Goal: Task Accomplishment & Management: Complete application form

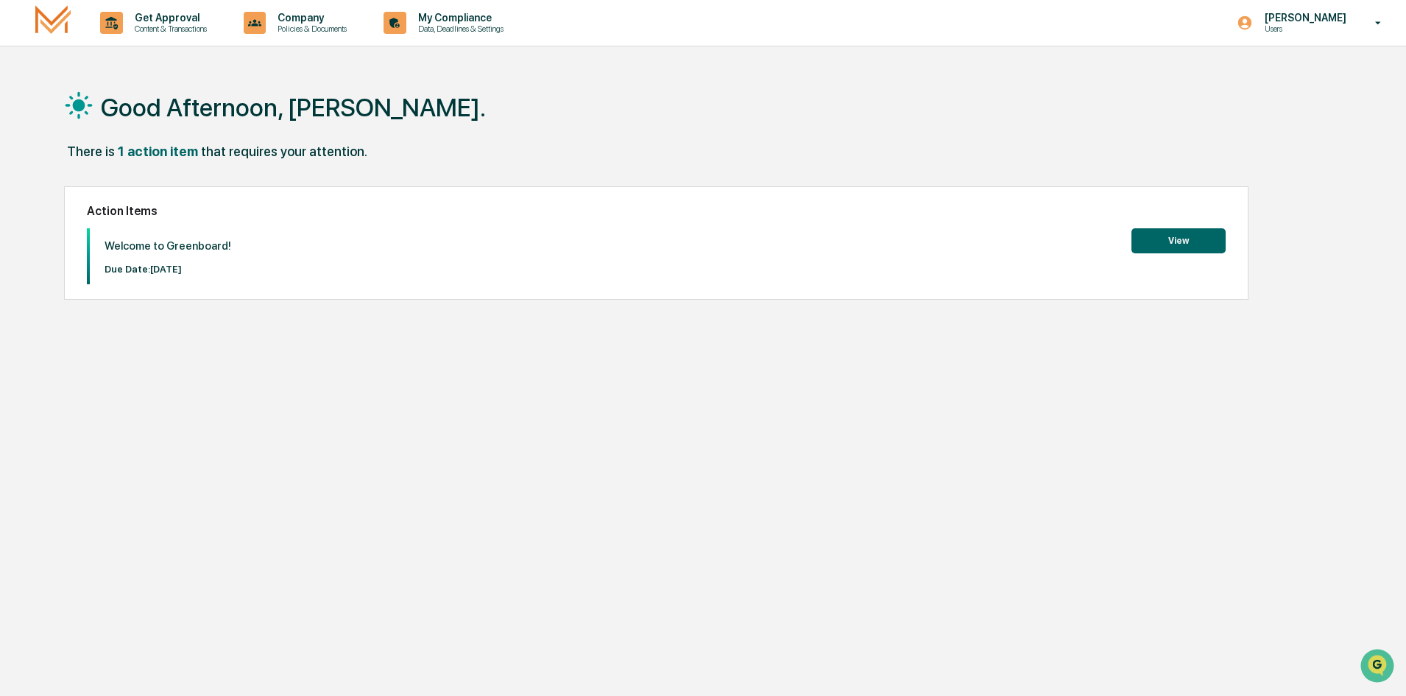
click at [1150, 244] on button "View" at bounding box center [1179, 240] width 94 height 25
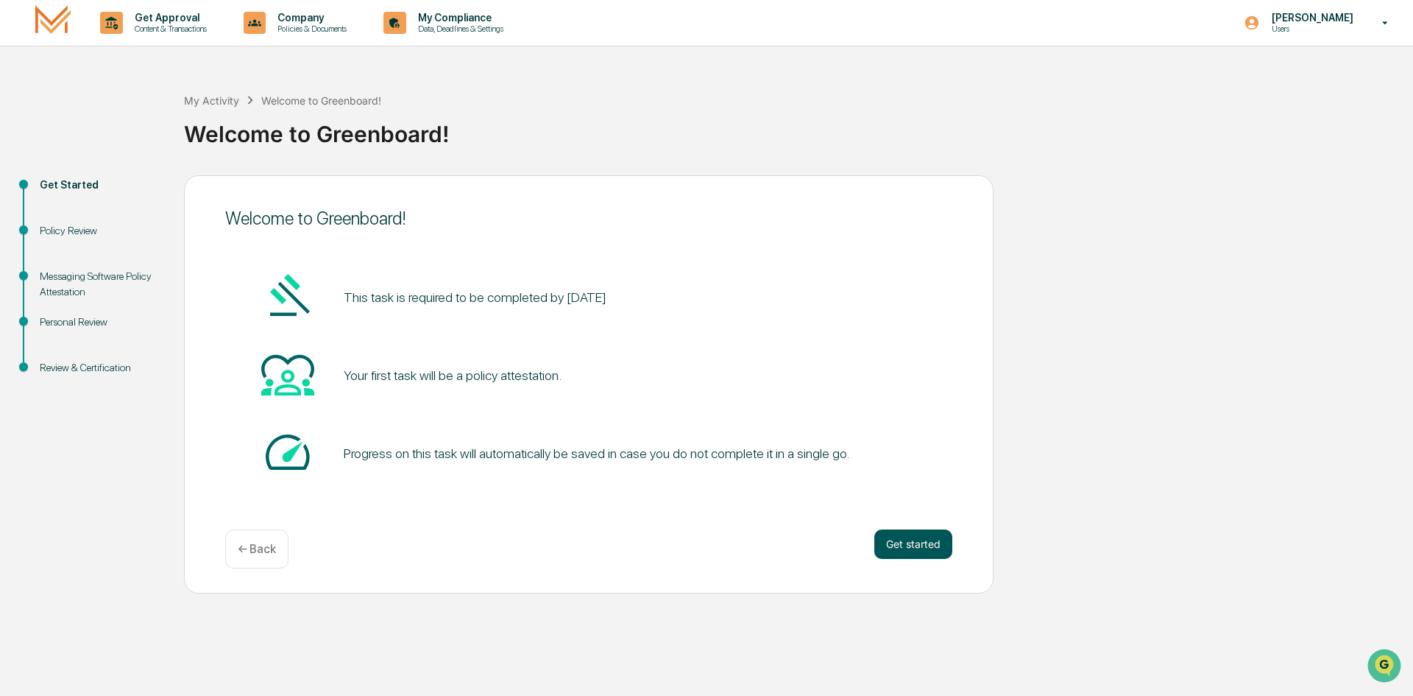
click at [930, 546] on button "Get started" at bounding box center [914, 543] width 78 height 29
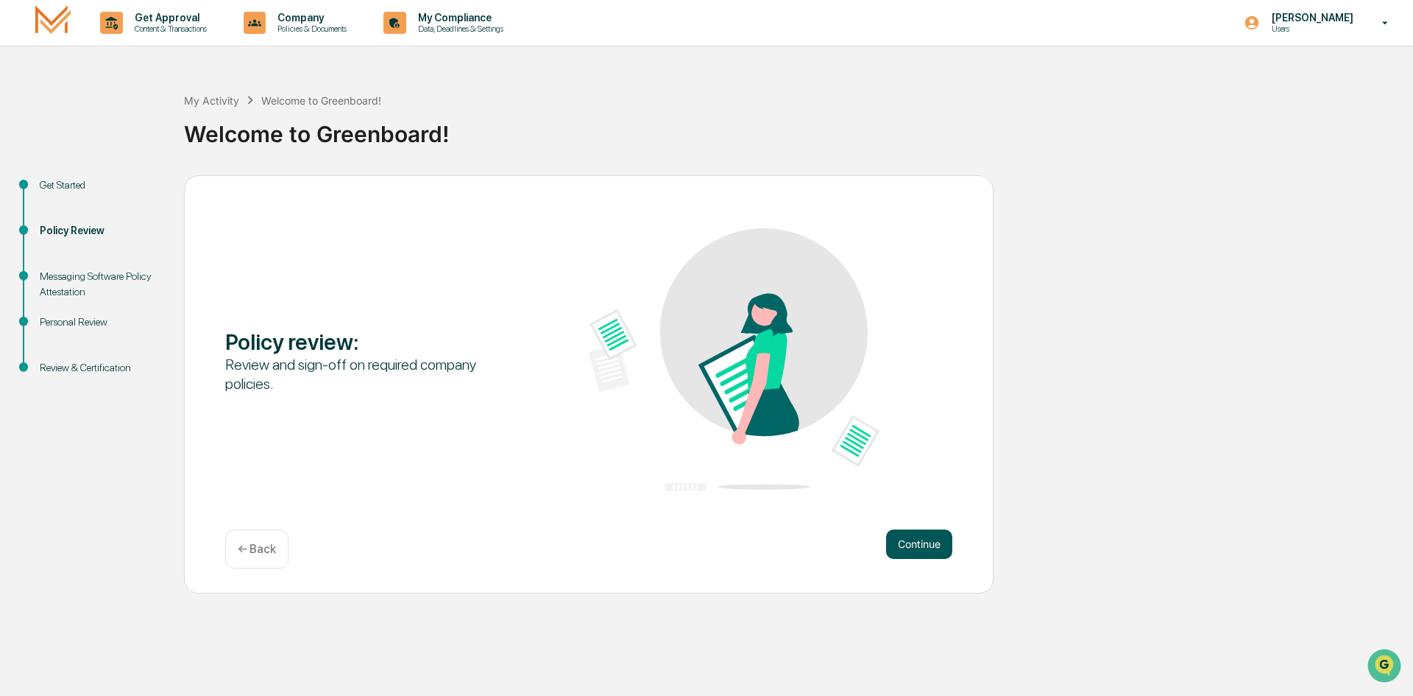
click at [943, 540] on button "Continue" at bounding box center [919, 543] width 66 height 29
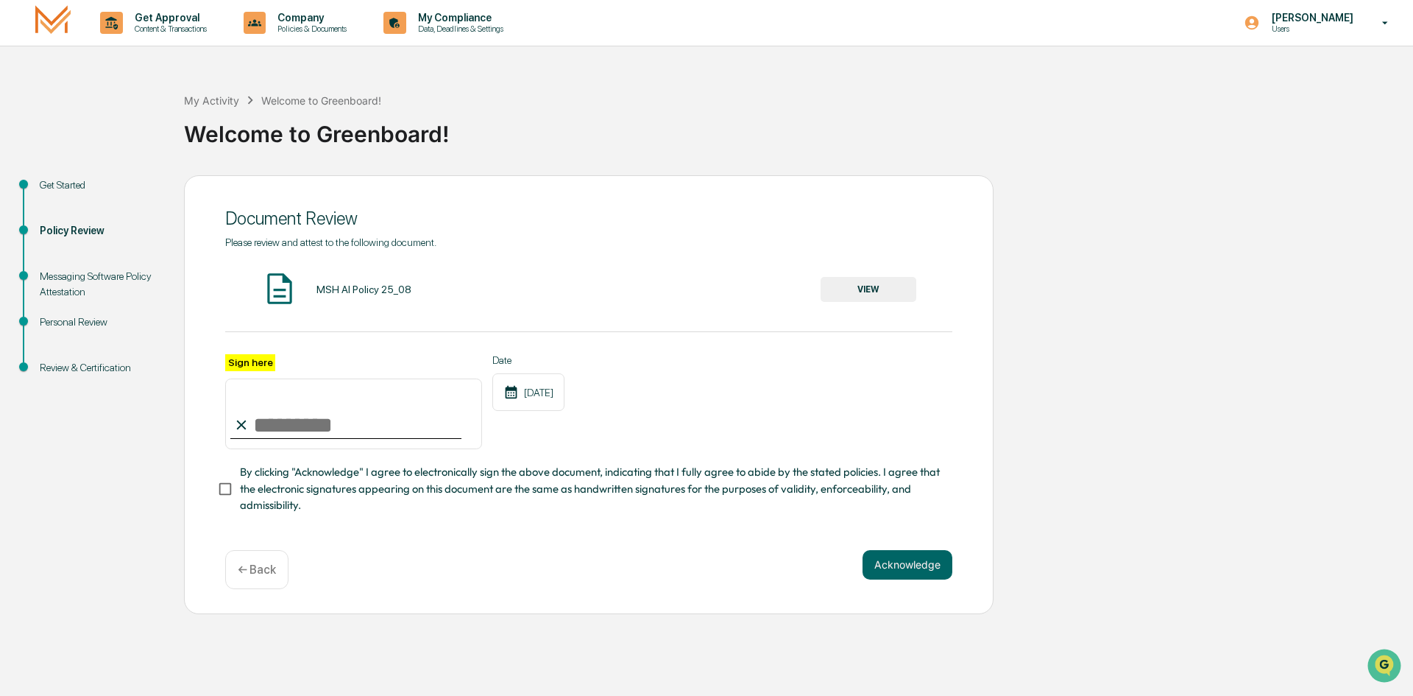
click at [316, 431] on input "Sign here" at bounding box center [353, 413] width 257 height 71
type input "**********"
click at [892, 567] on button "Acknowledge" at bounding box center [908, 564] width 90 height 29
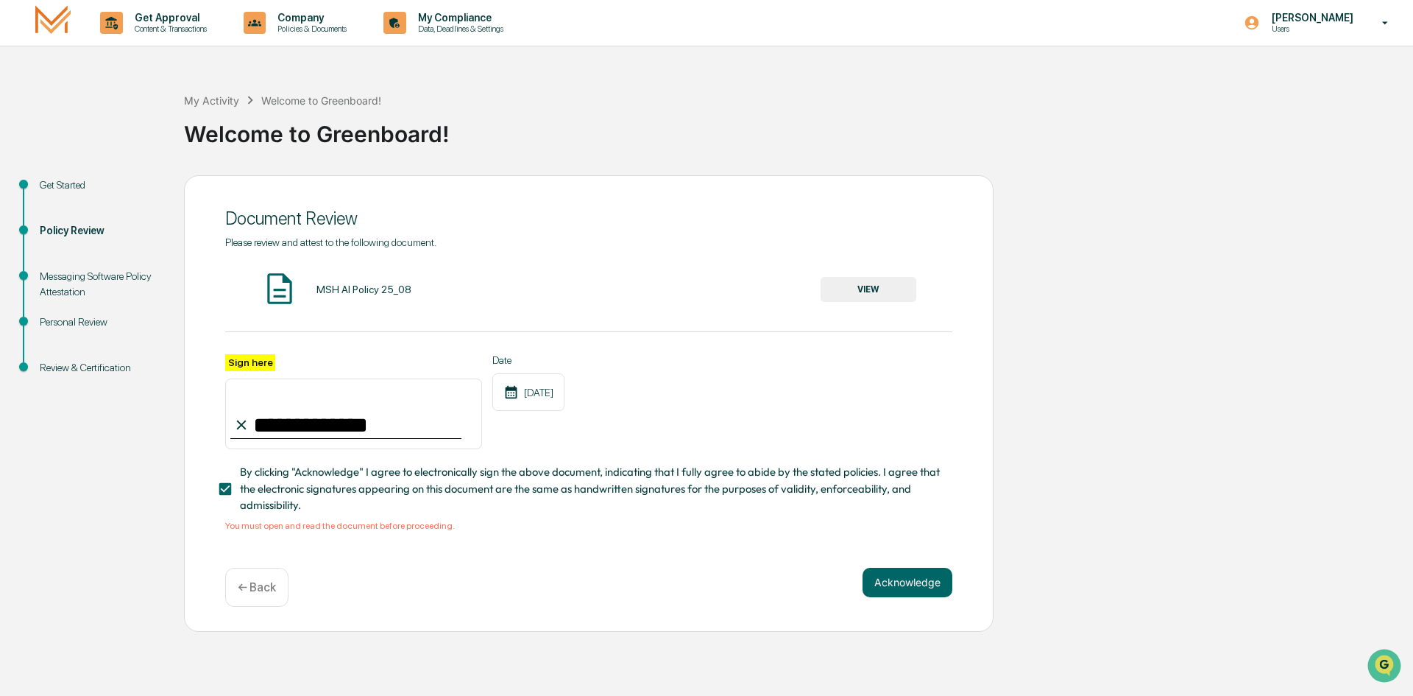
click at [356, 287] on div "MSH AI Policy 25_08" at bounding box center [364, 289] width 95 height 12
click at [878, 287] on button "VIEW" at bounding box center [869, 289] width 96 height 25
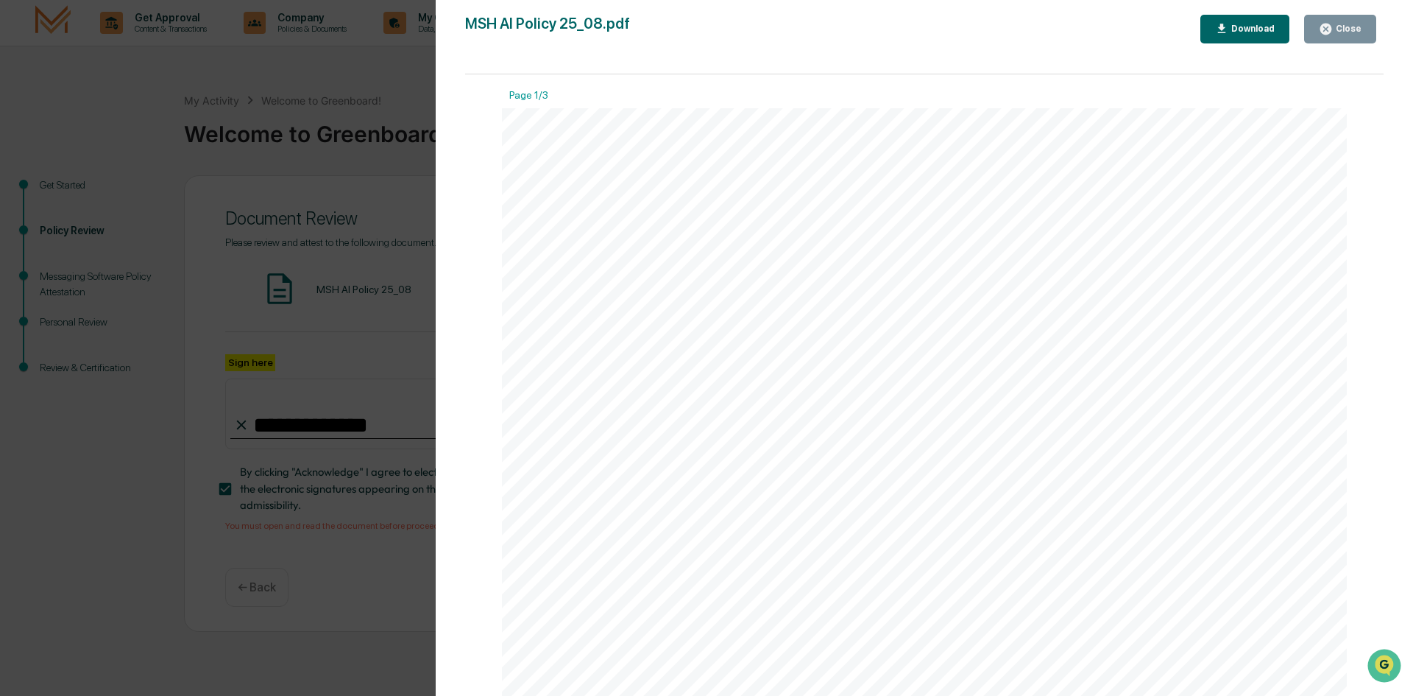
click at [1254, 21] on button "Download" at bounding box center [1246, 29] width 90 height 29
click at [1339, 19] on button "Close" at bounding box center [1341, 29] width 72 height 29
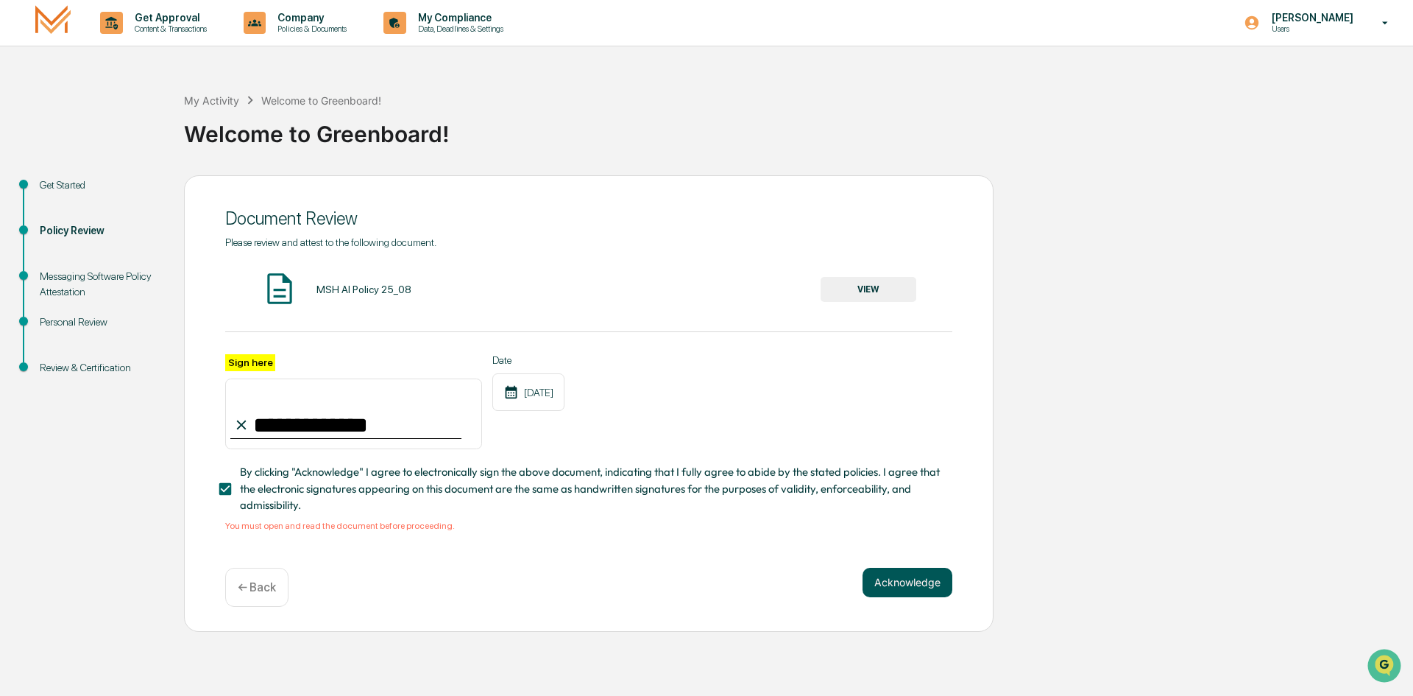
click at [907, 582] on button "Acknowledge" at bounding box center [908, 582] width 90 height 29
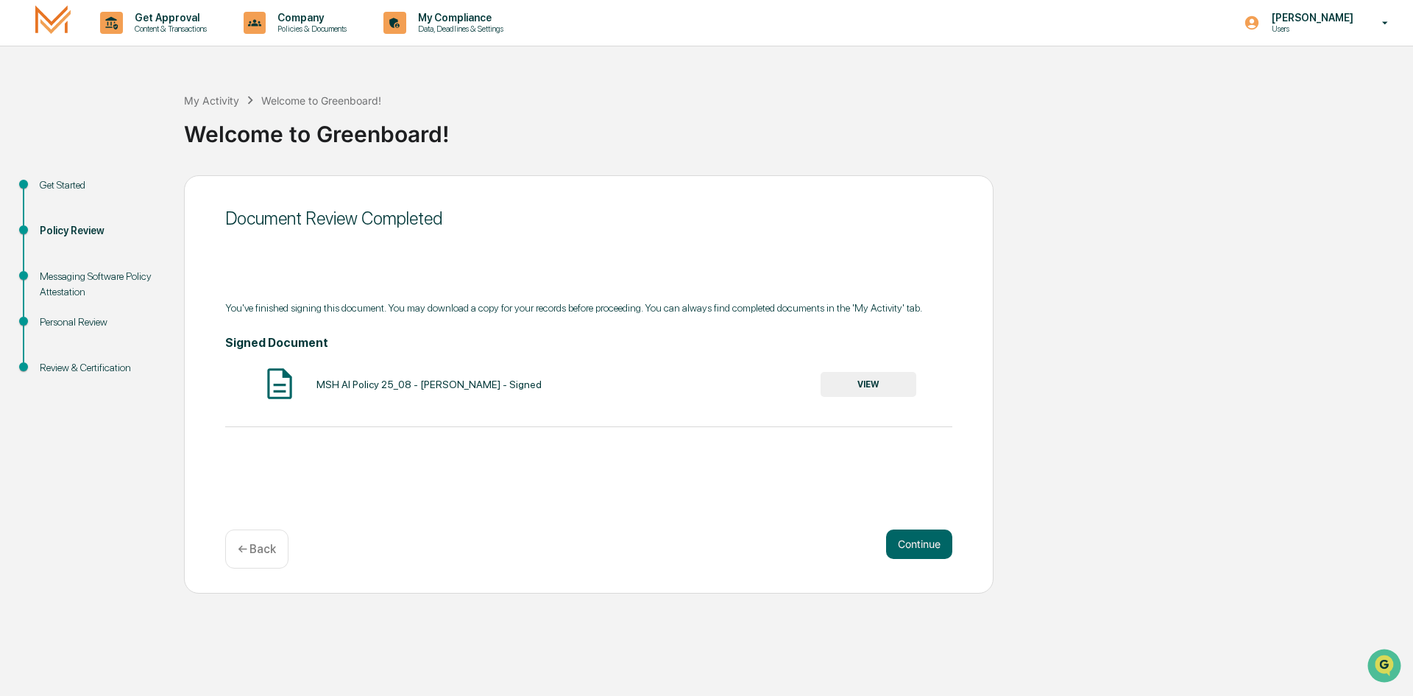
click at [891, 386] on button "VIEW" at bounding box center [869, 384] width 96 height 25
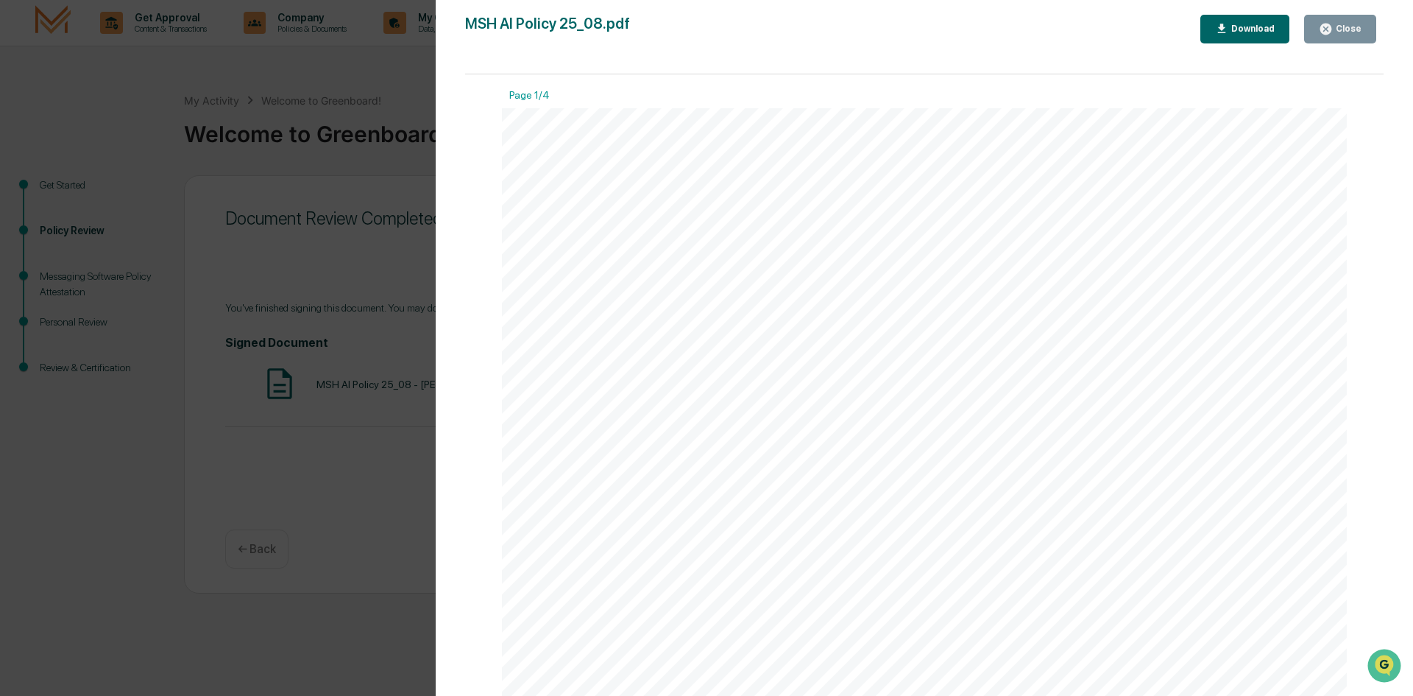
click at [1242, 21] on button "Download" at bounding box center [1246, 29] width 90 height 29
click at [1317, 27] on button "Close" at bounding box center [1341, 29] width 72 height 29
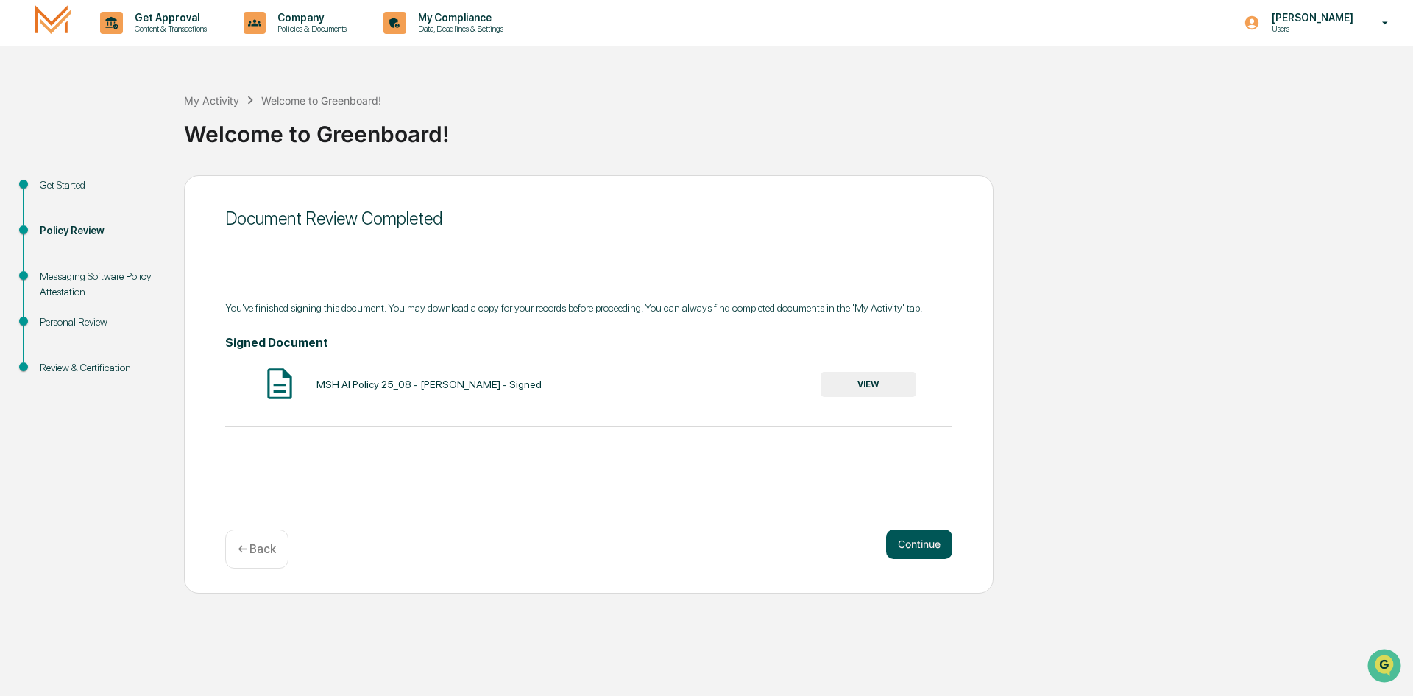
click at [919, 543] on button "Continue" at bounding box center [919, 543] width 66 height 29
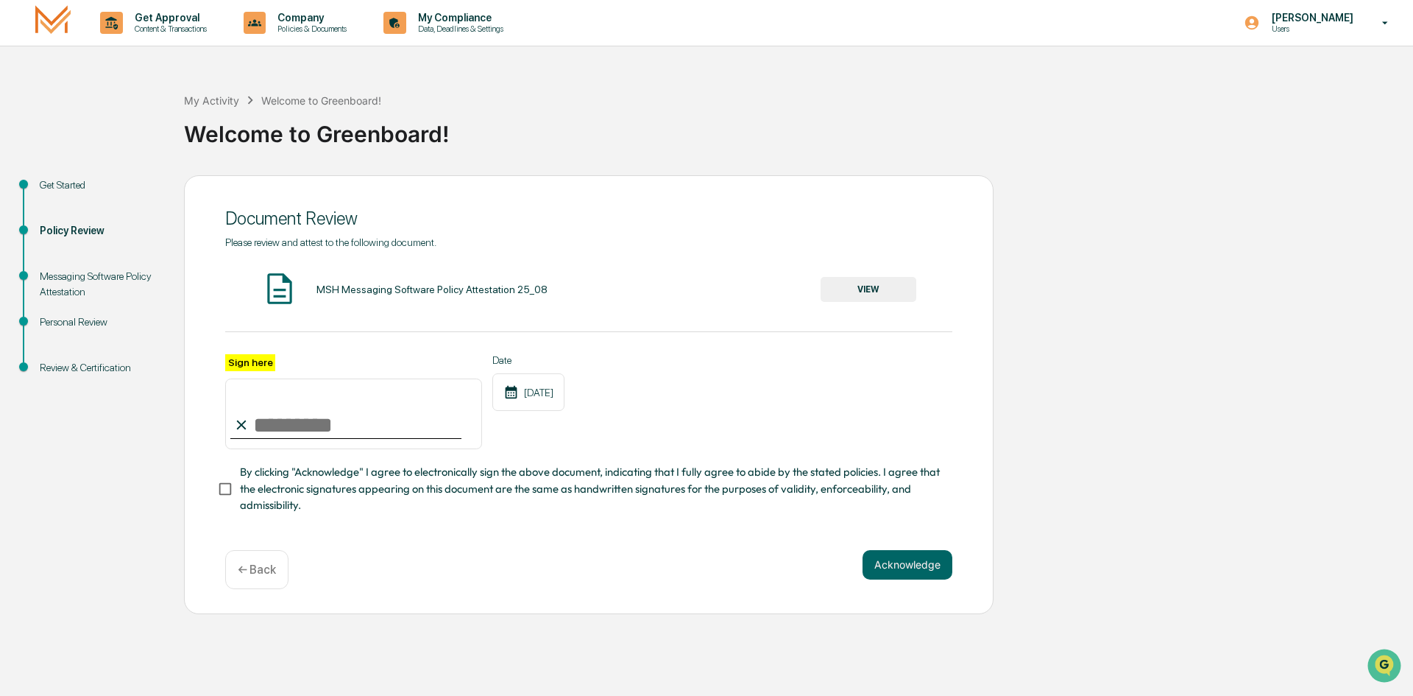
click at [848, 286] on button "VIEW" at bounding box center [869, 289] width 96 height 25
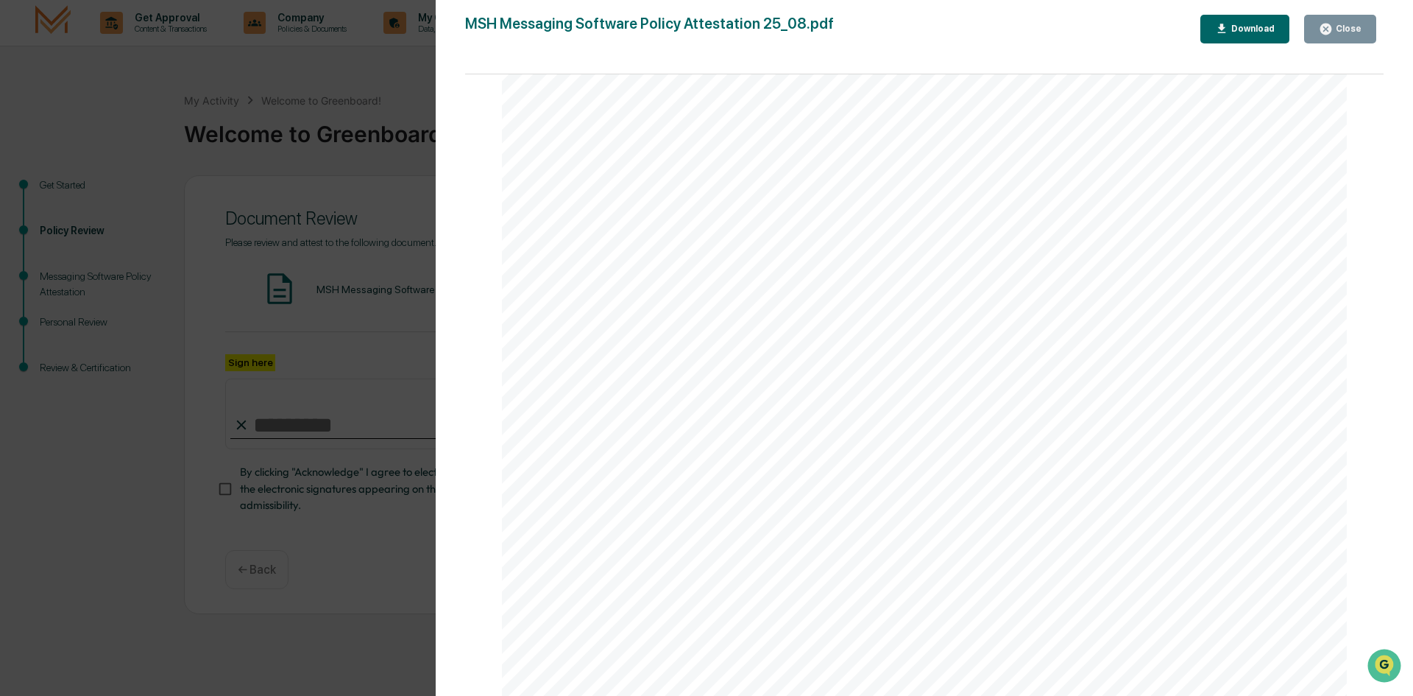
scroll to position [2789, 0]
click at [1329, 24] on icon "button" at bounding box center [1326, 29] width 11 height 11
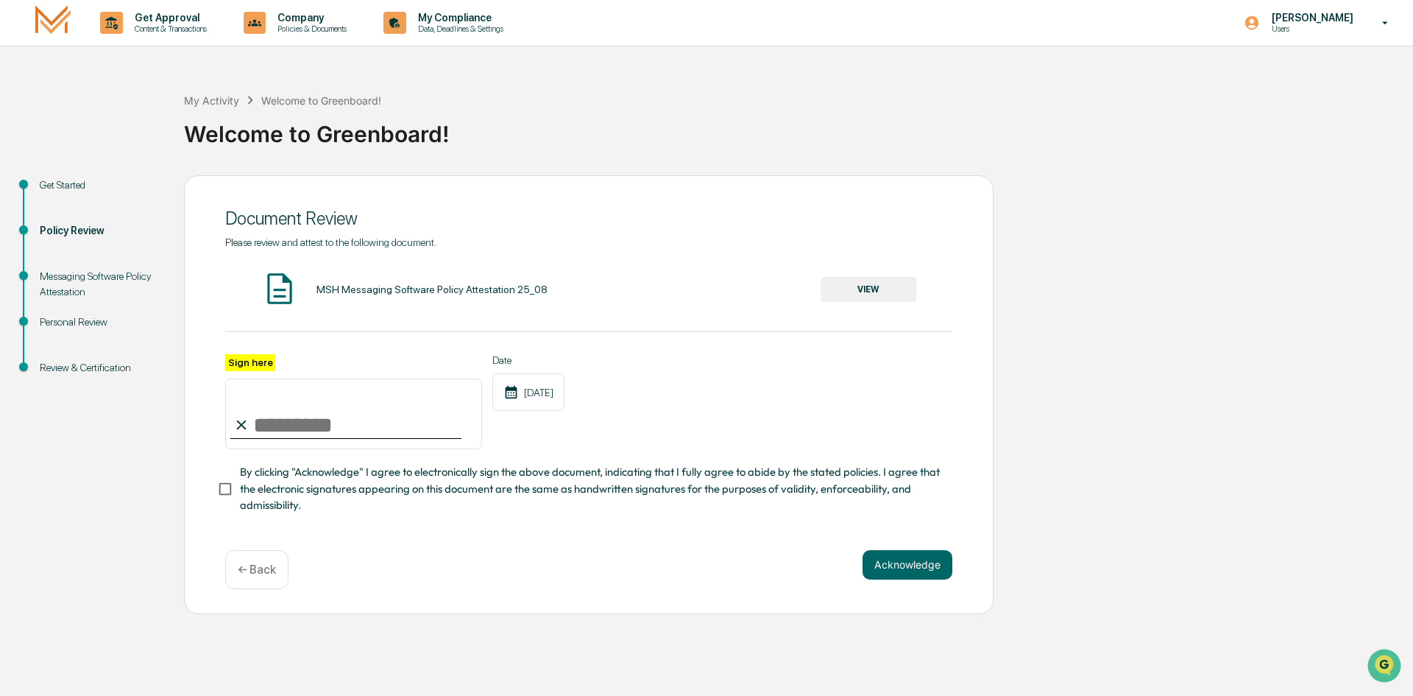
click at [390, 427] on input "Sign here" at bounding box center [353, 413] width 257 height 71
type input "**********"
click at [913, 553] on div "**********" at bounding box center [589, 394] width 810 height 439
click at [910, 565] on button "Acknowledge" at bounding box center [908, 564] width 90 height 29
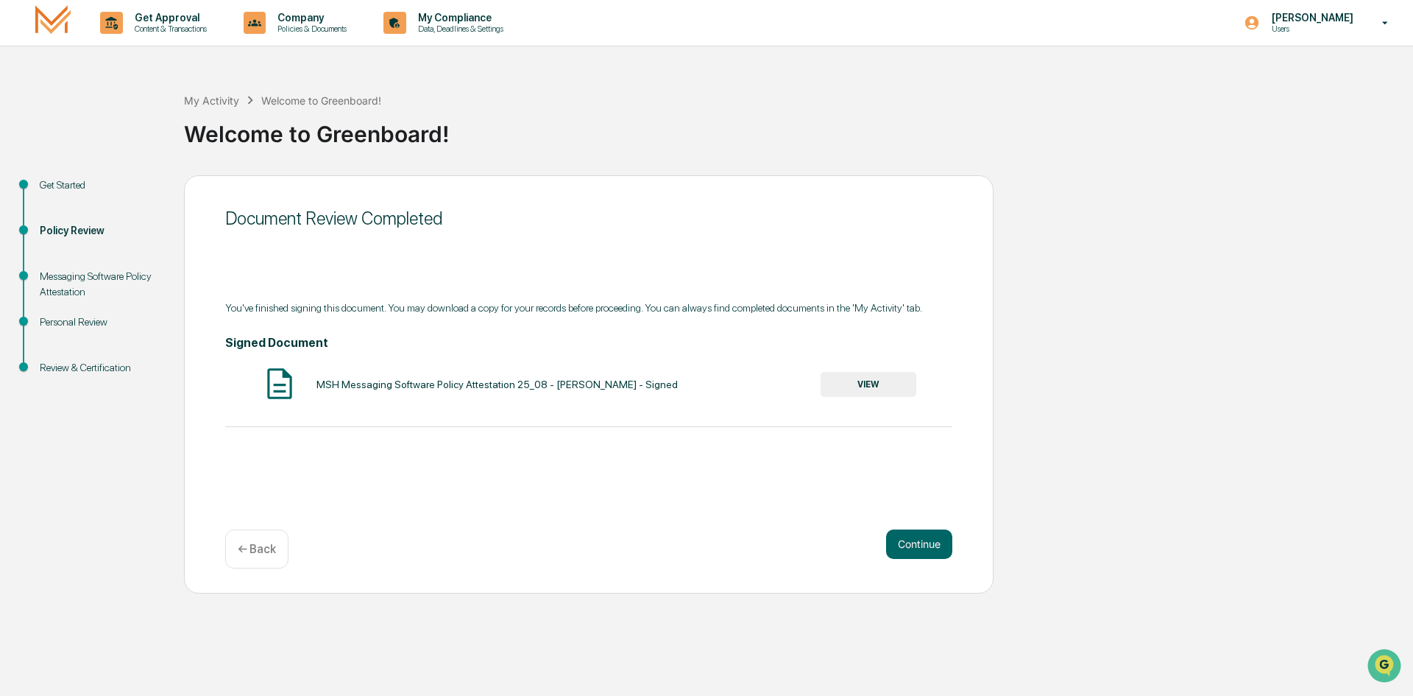
click at [353, 389] on div "MSH Messaging Software Policy Attestation 25_08 - [PERSON_NAME] - Signed" at bounding box center [497, 384] width 361 height 12
click at [874, 396] on button "VIEW" at bounding box center [869, 384] width 96 height 25
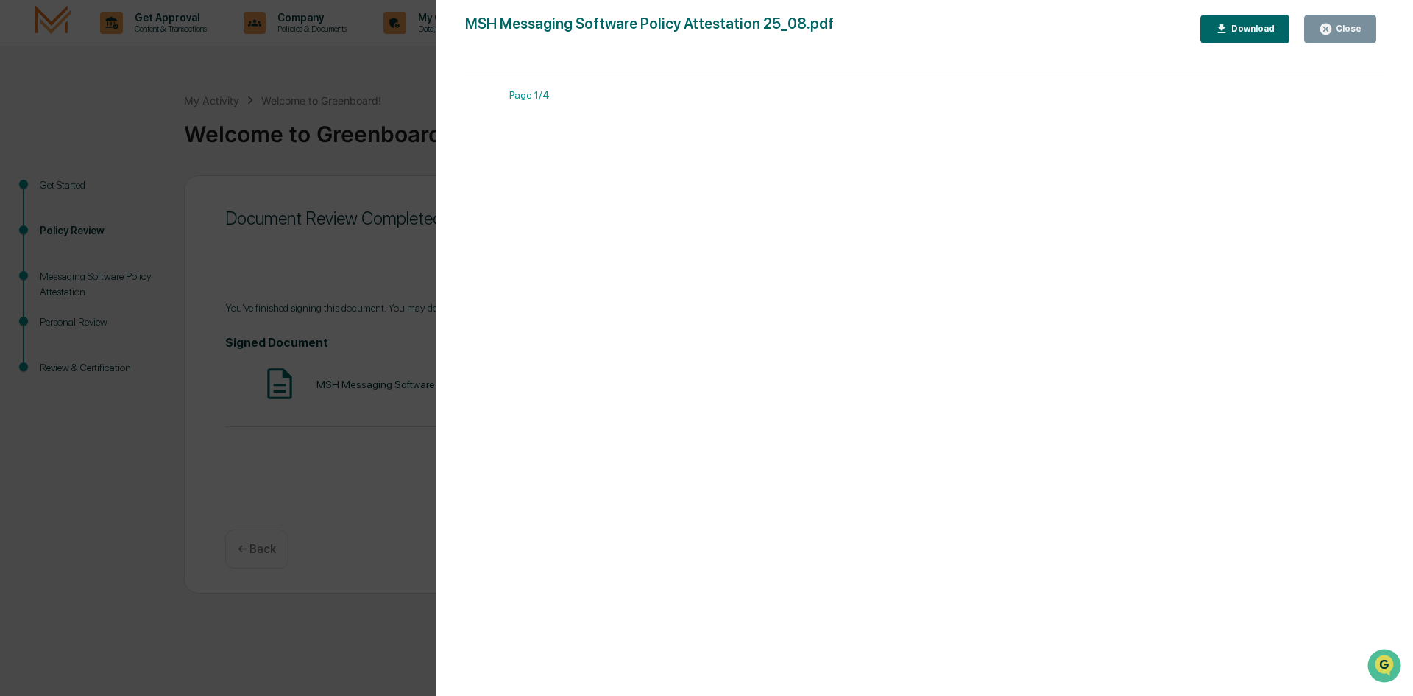
click at [1272, 29] on div "Download" at bounding box center [1252, 29] width 46 height 10
click at [1345, 38] on button "Close" at bounding box center [1341, 29] width 72 height 29
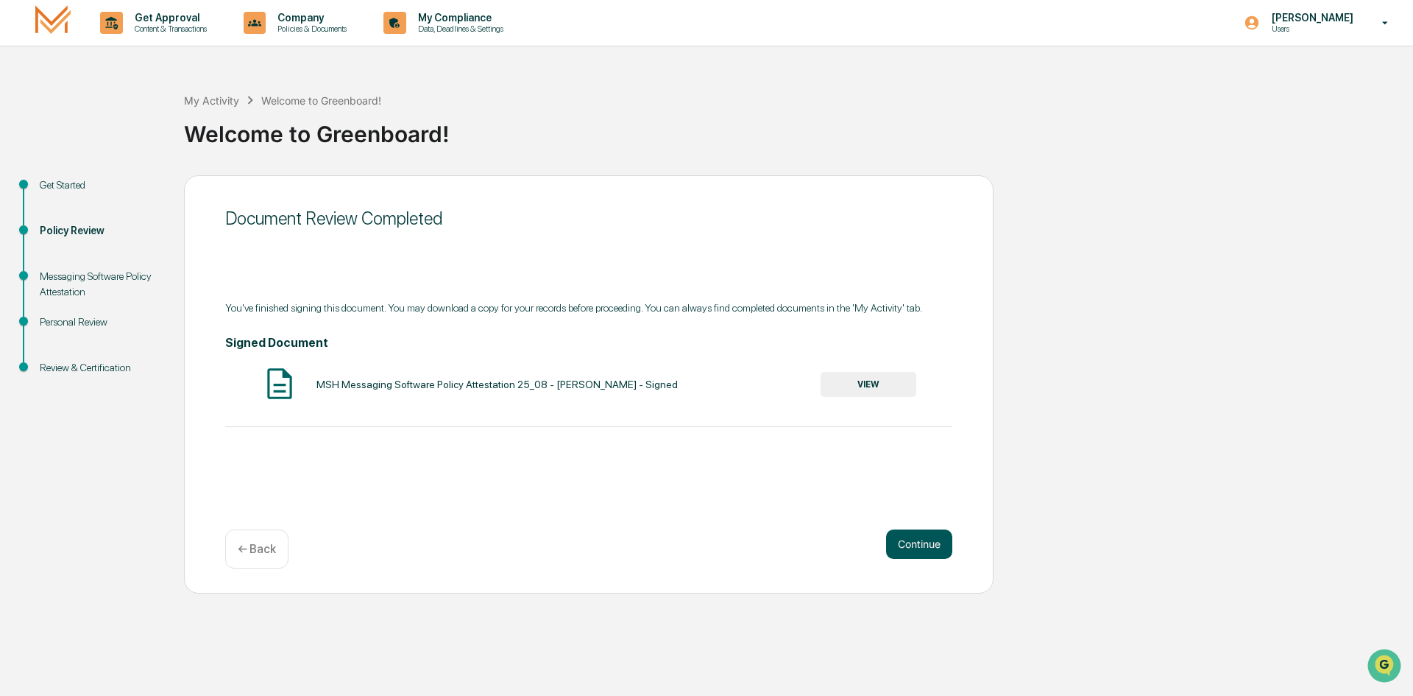
click at [925, 539] on button "Continue" at bounding box center [919, 543] width 66 height 29
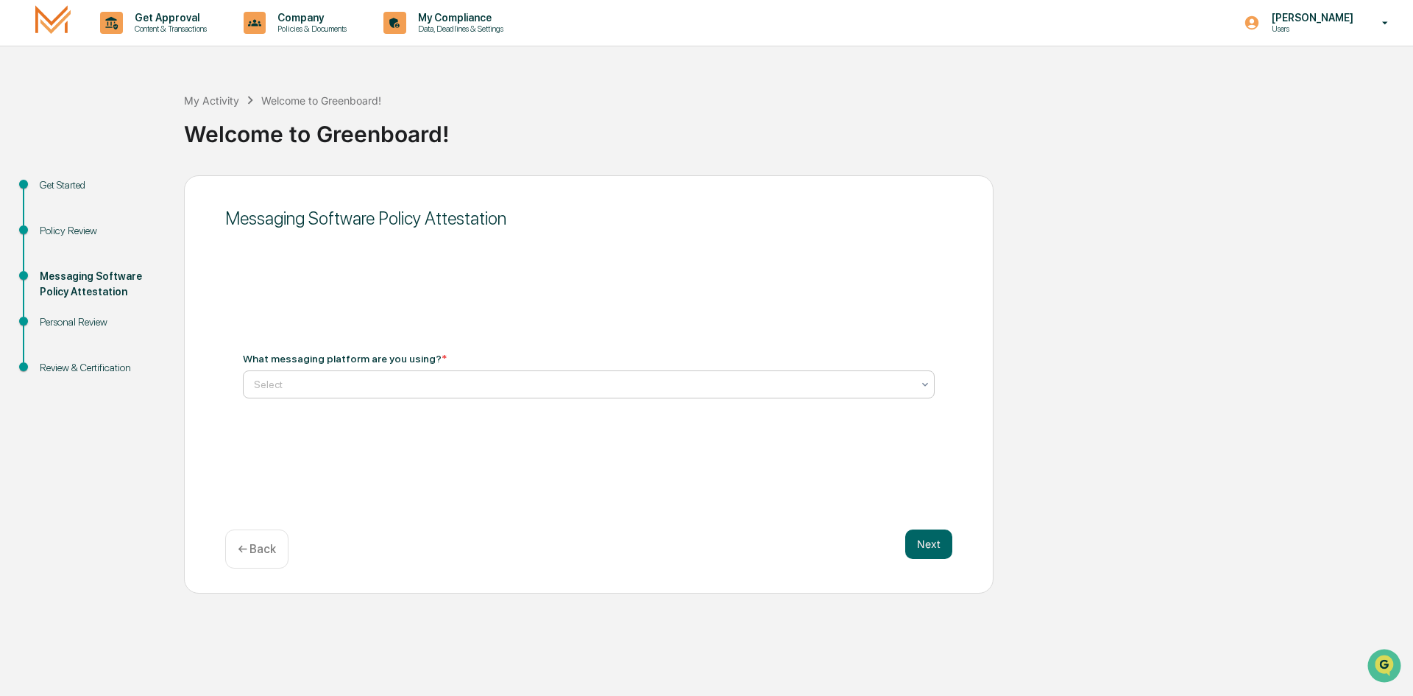
click at [565, 386] on div at bounding box center [583, 384] width 658 height 15
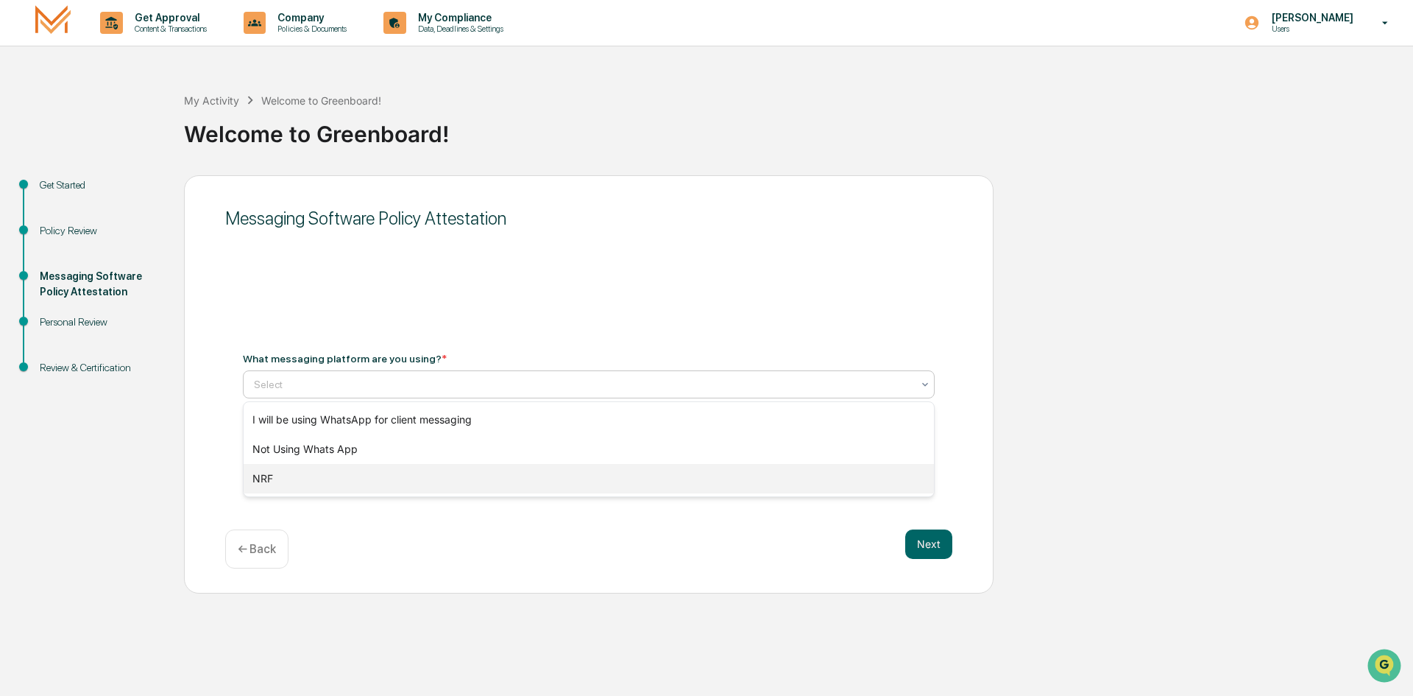
click at [546, 484] on div "NRF" at bounding box center [589, 478] width 691 height 29
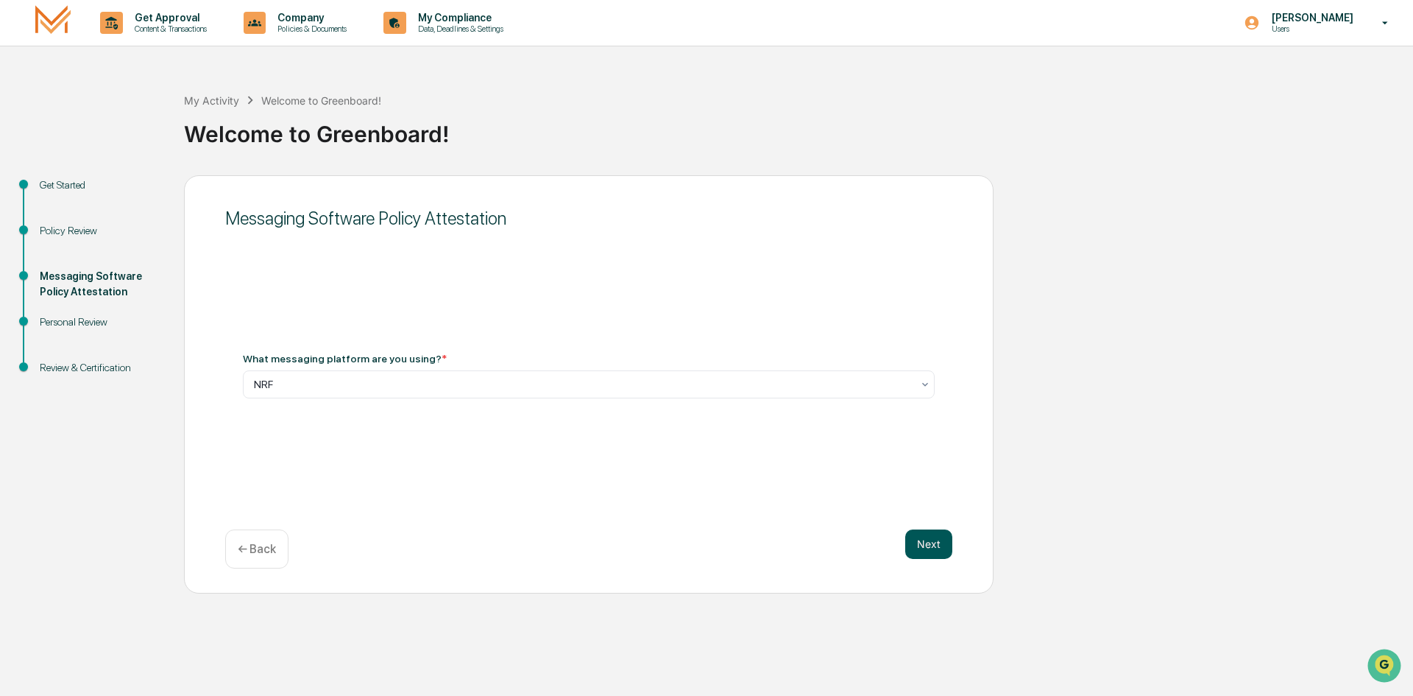
click at [941, 551] on button "Next" at bounding box center [929, 543] width 47 height 29
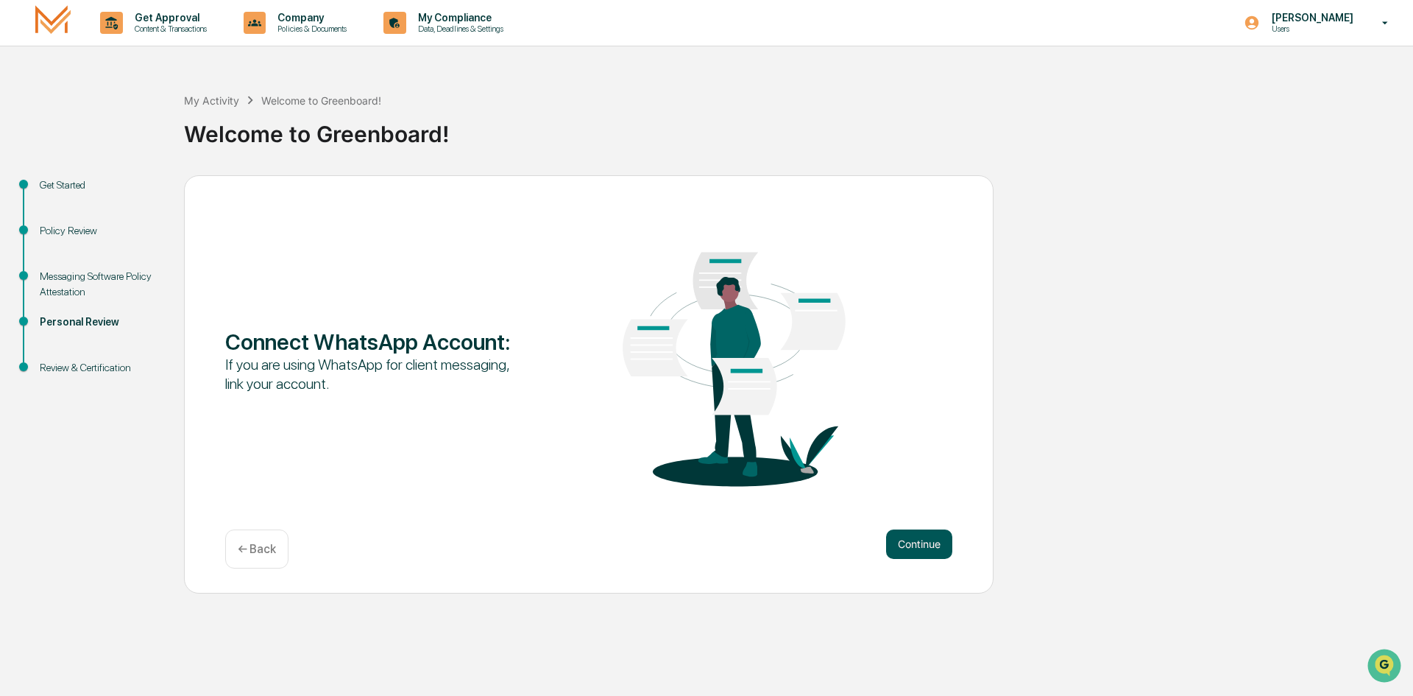
click at [933, 546] on button "Continue" at bounding box center [919, 543] width 66 height 29
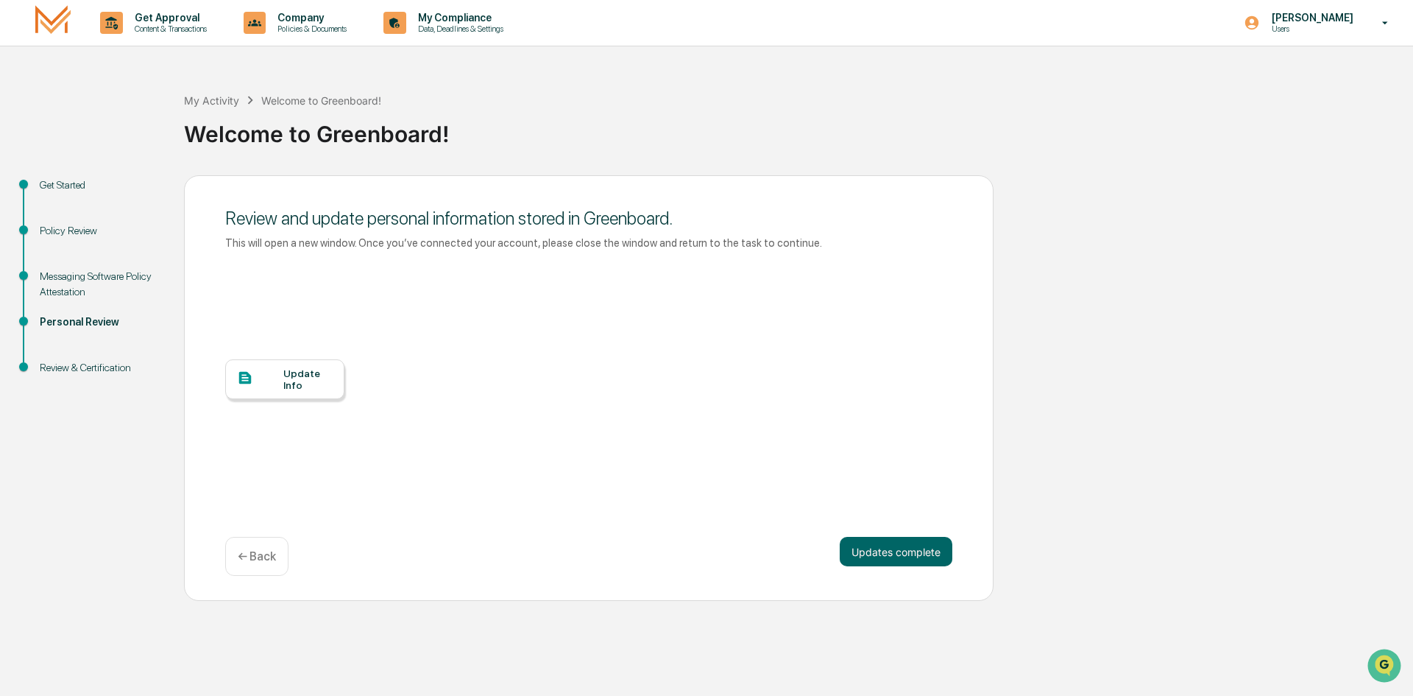
click at [297, 388] on div "Update Info" at bounding box center [307, 379] width 49 height 24
click at [871, 546] on button "Updates complete" at bounding box center [896, 551] width 113 height 29
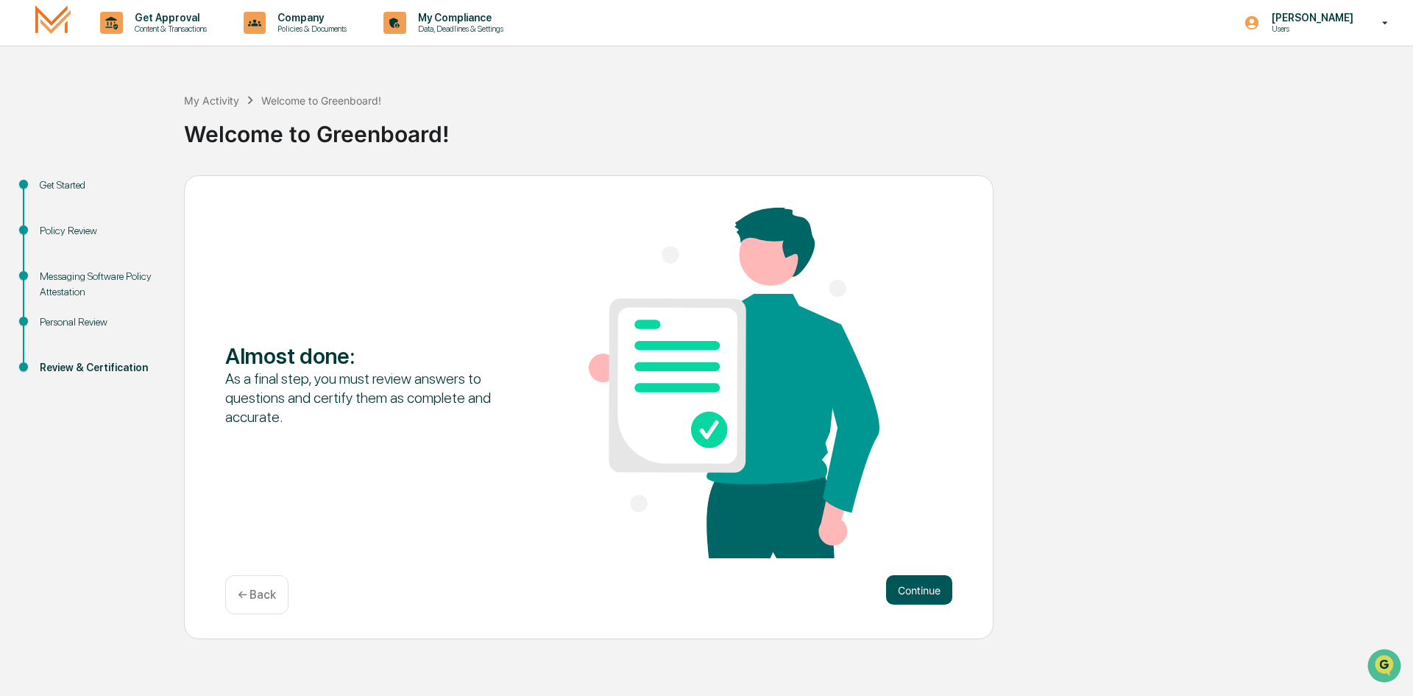
click at [918, 584] on button "Continue" at bounding box center [919, 589] width 66 height 29
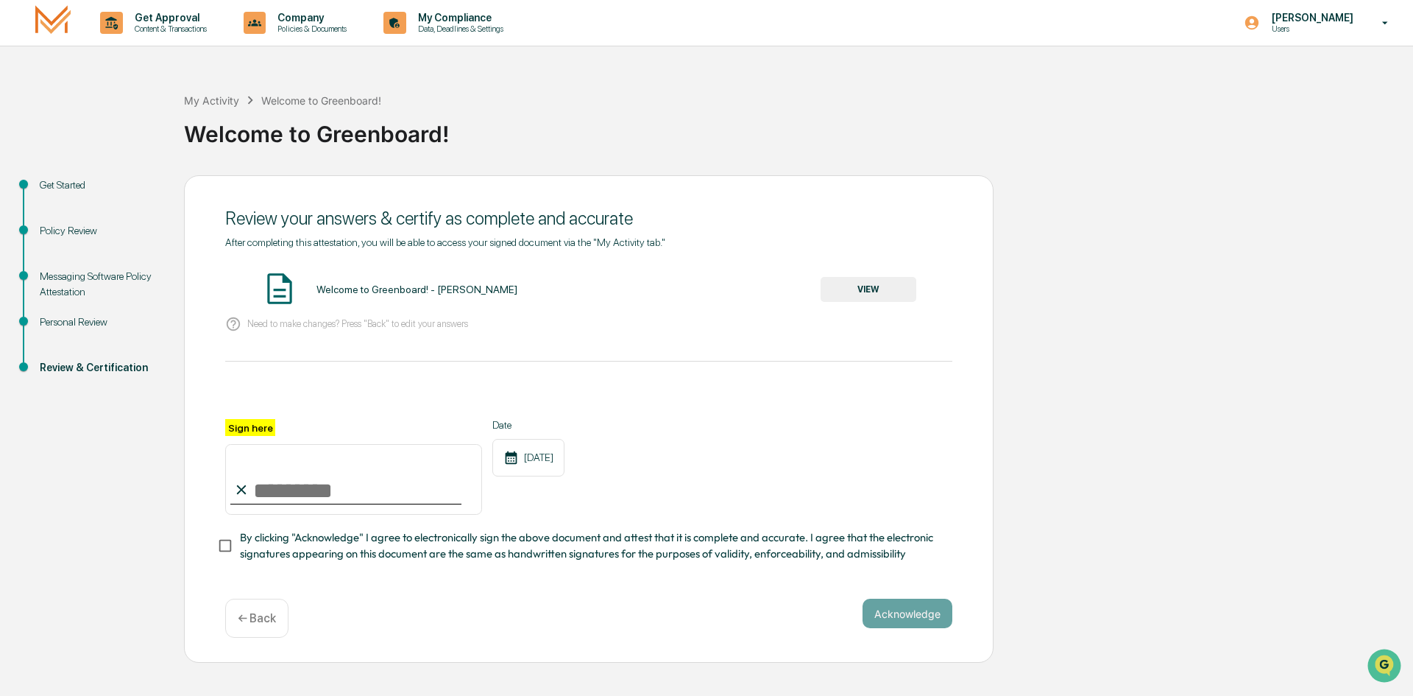
click at [398, 487] on input "Sign here" at bounding box center [353, 479] width 257 height 71
type input "**********"
click at [901, 616] on button "Acknowledge" at bounding box center [908, 613] width 90 height 29
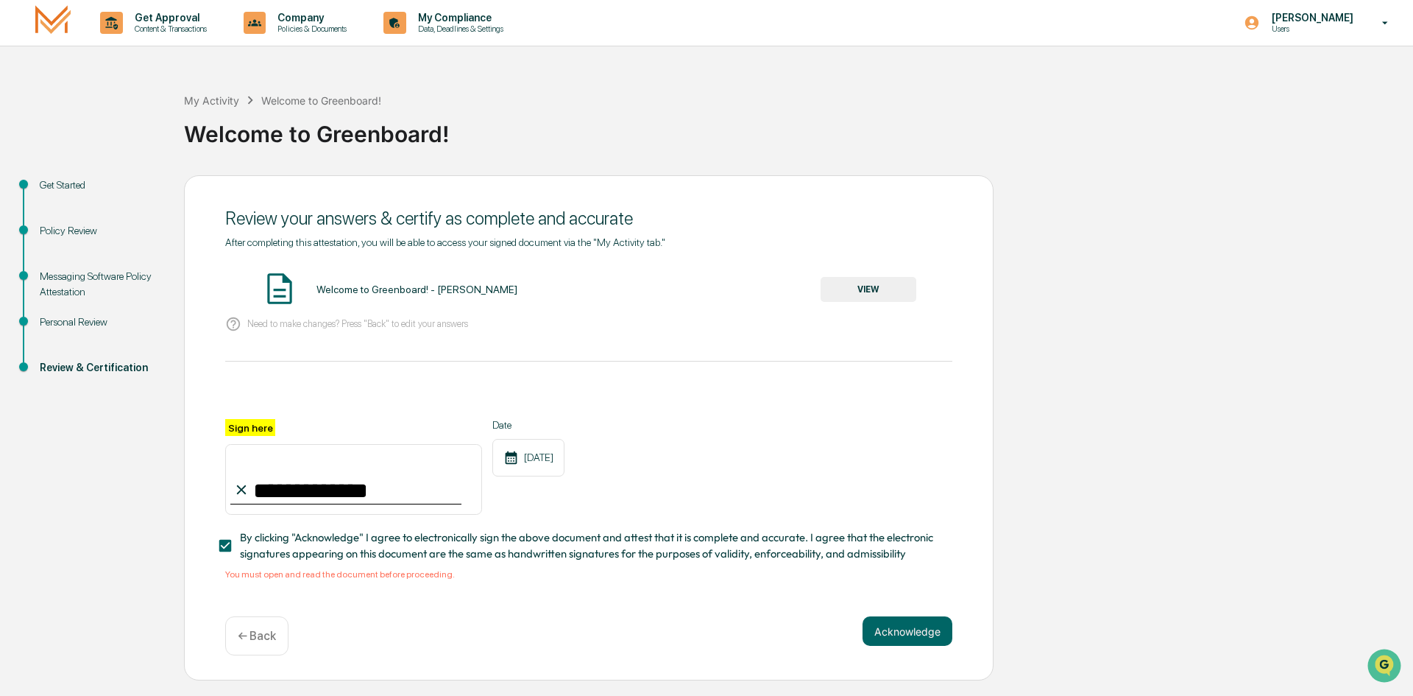
click at [412, 286] on div "Welcome to Greenboard! - [PERSON_NAME]" at bounding box center [417, 289] width 201 height 12
click at [857, 289] on button "VIEW" at bounding box center [869, 289] width 96 height 25
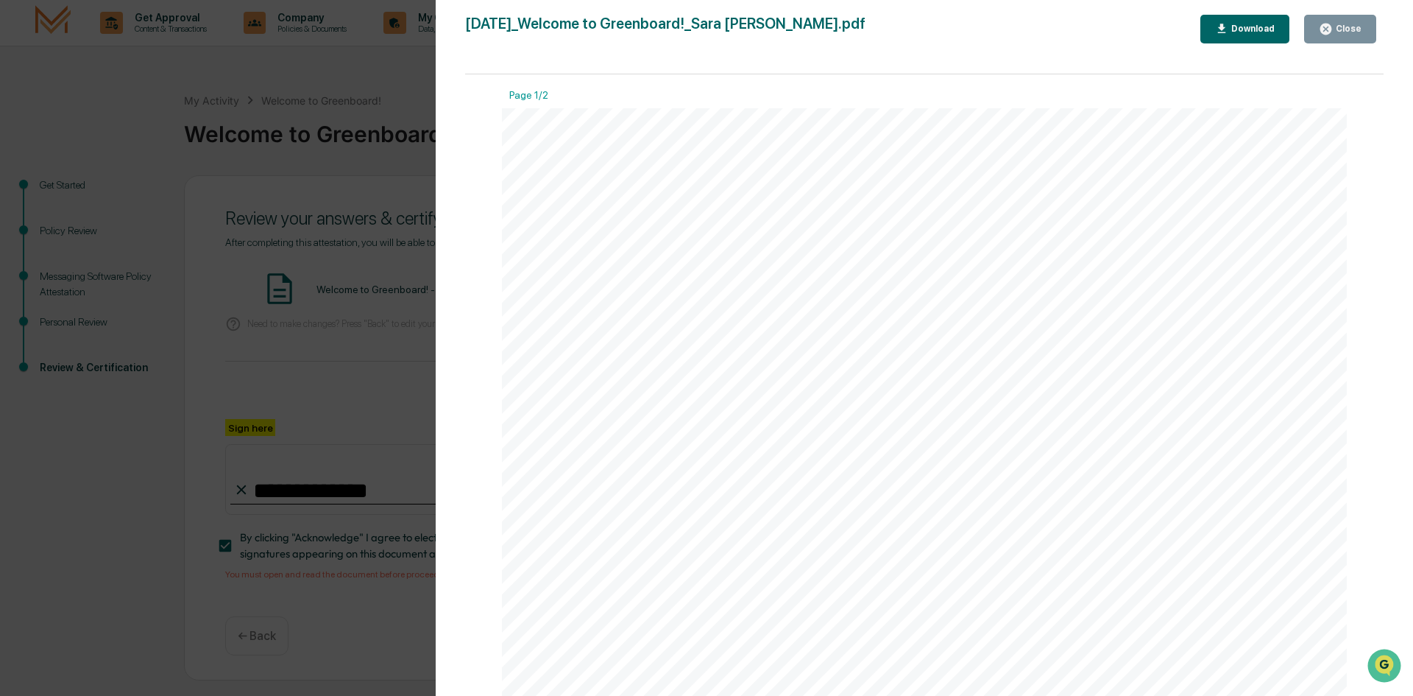
click at [1239, 32] on div "Download" at bounding box center [1252, 29] width 46 height 10
click at [365, 355] on div "Version History [DATE] 05:24 PM [PERSON_NAME] [DATE]_Welcome to Greenboard!_Sar…" at bounding box center [706, 348] width 1413 height 696
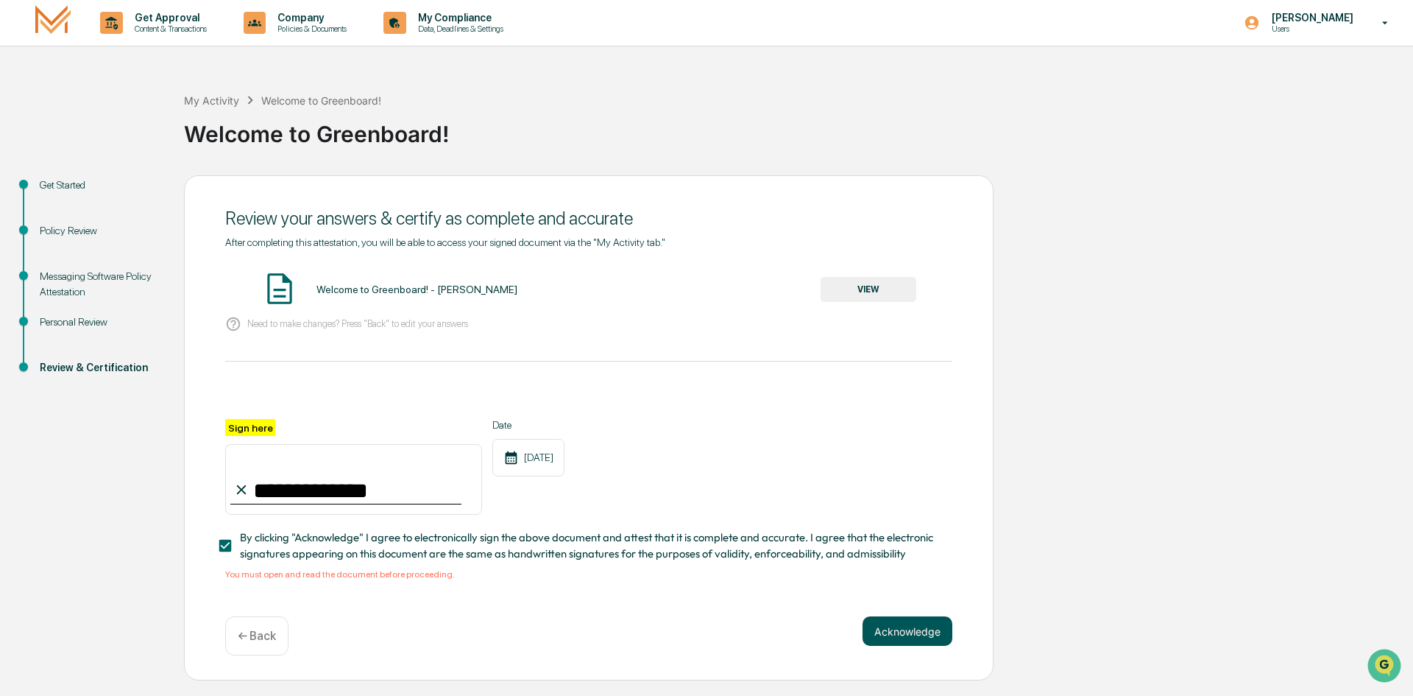
click at [889, 632] on button "Acknowledge" at bounding box center [908, 630] width 90 height 29
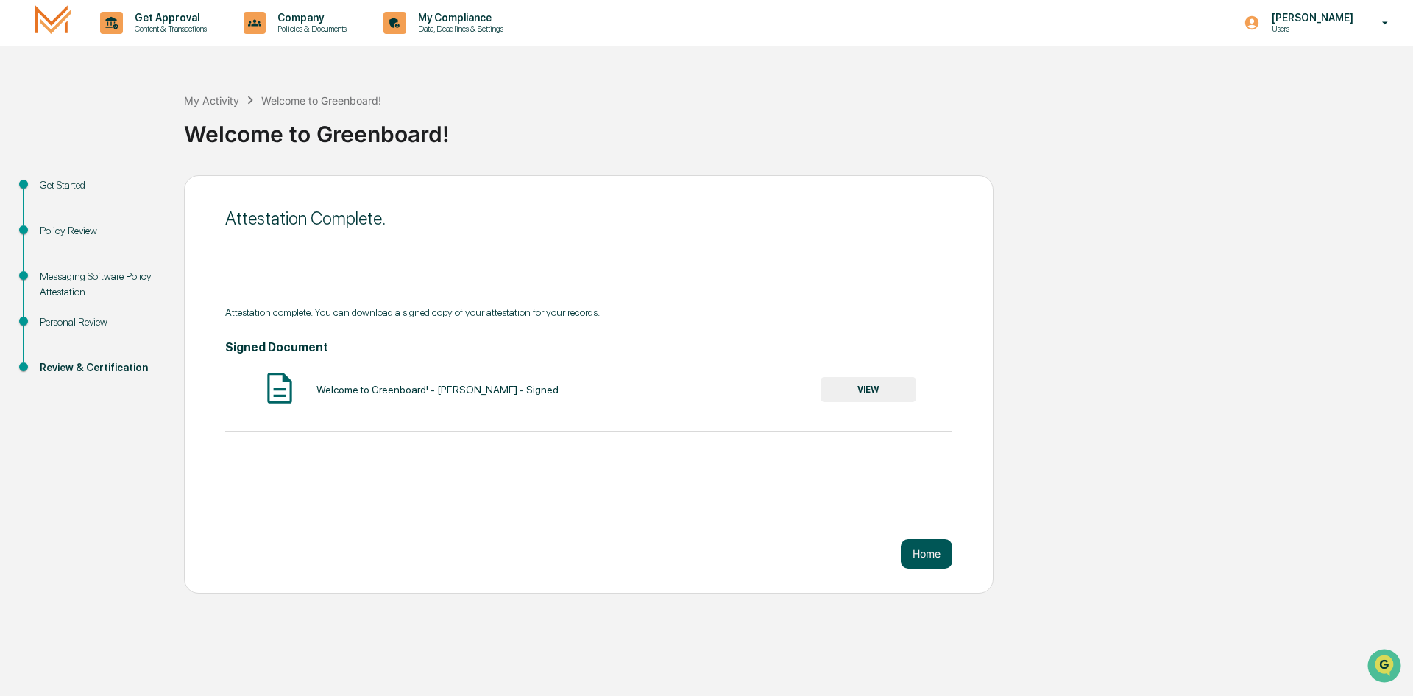
click at [927, 557] on button "Home" at bounding box center [927, 553] width 52 height 29
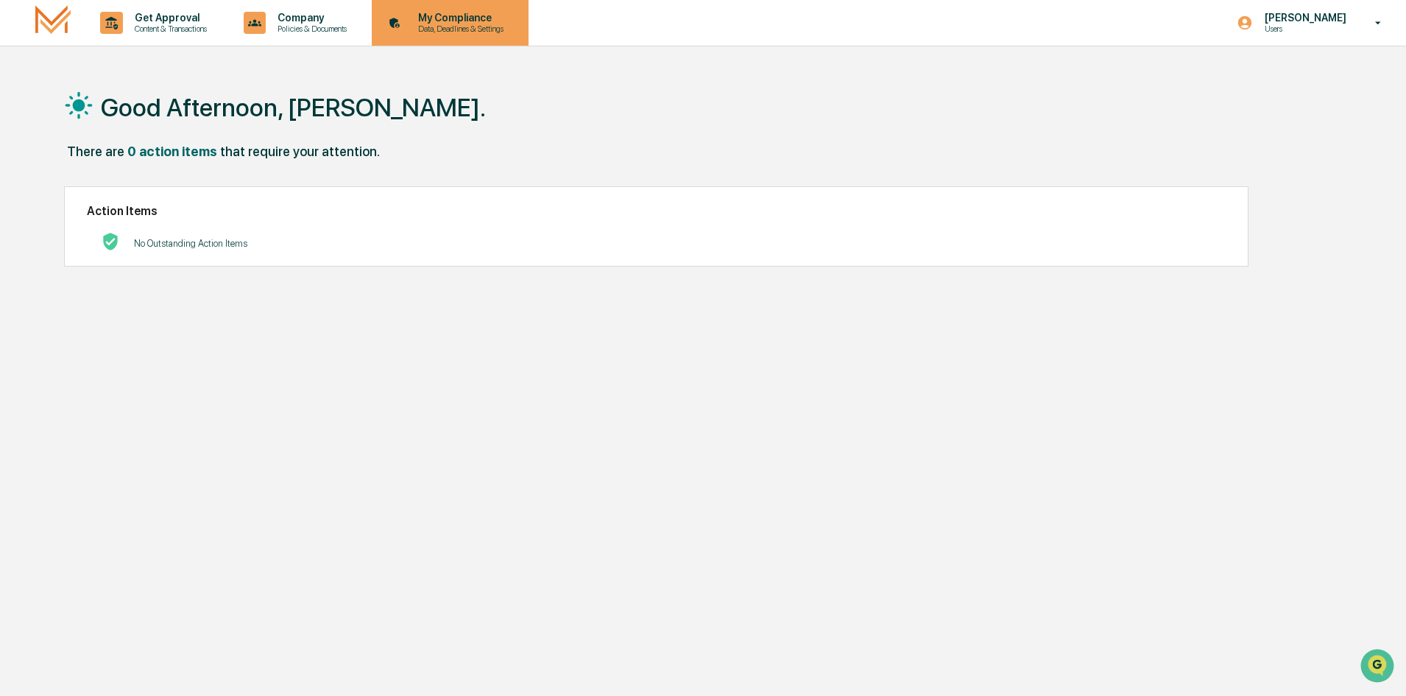
click at [457, 29] on p "Data, Deadlines & Settings" at bounding box center [458, 29] width 105 height 10
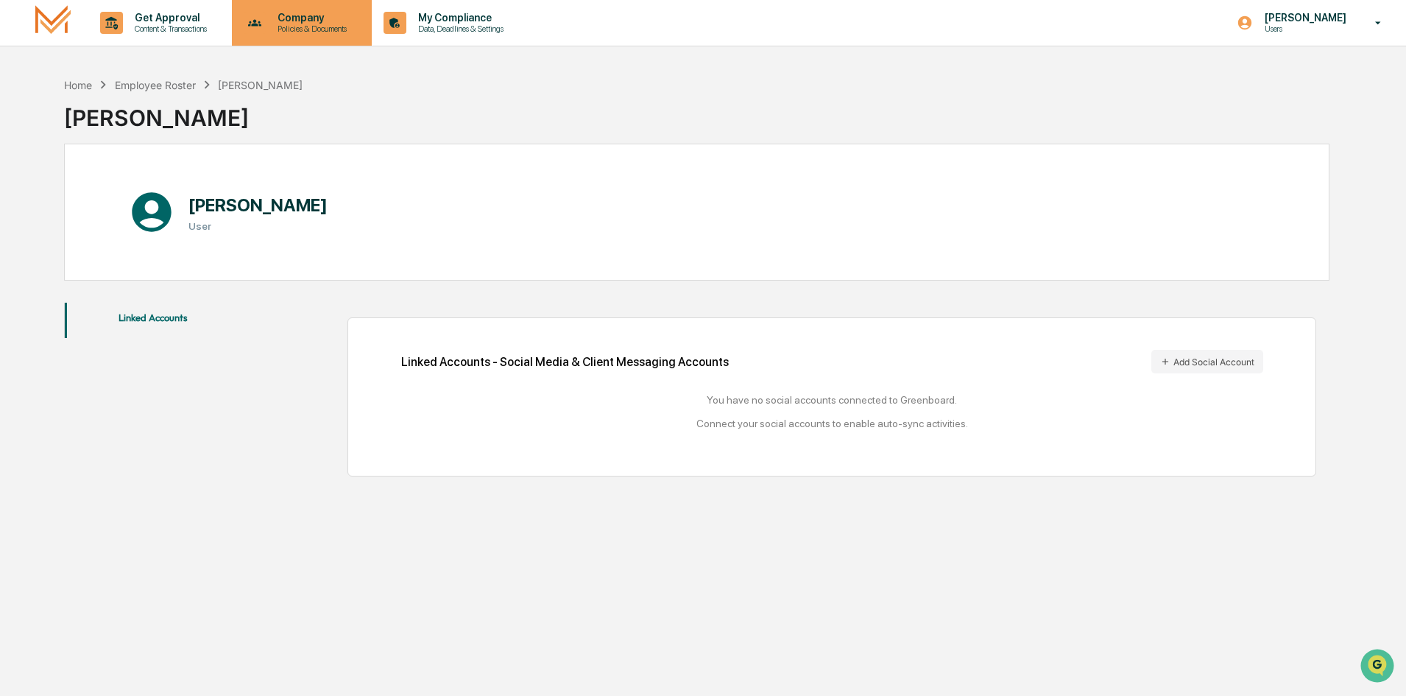
click at [275, 24] on p "Policies & Documents" at bounding box center [310, 29] width 88 height 10
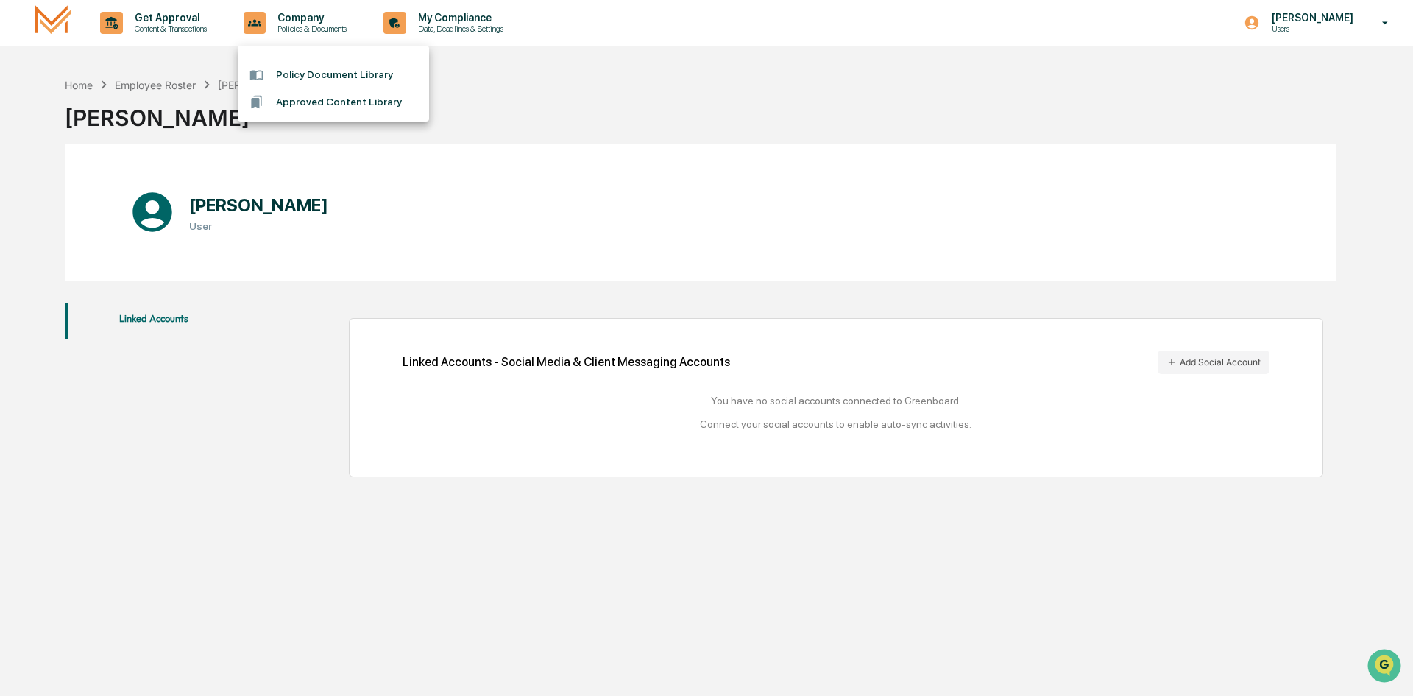
click at [203, 29] on div at bounding box center [706, 348] width 1413 height 696
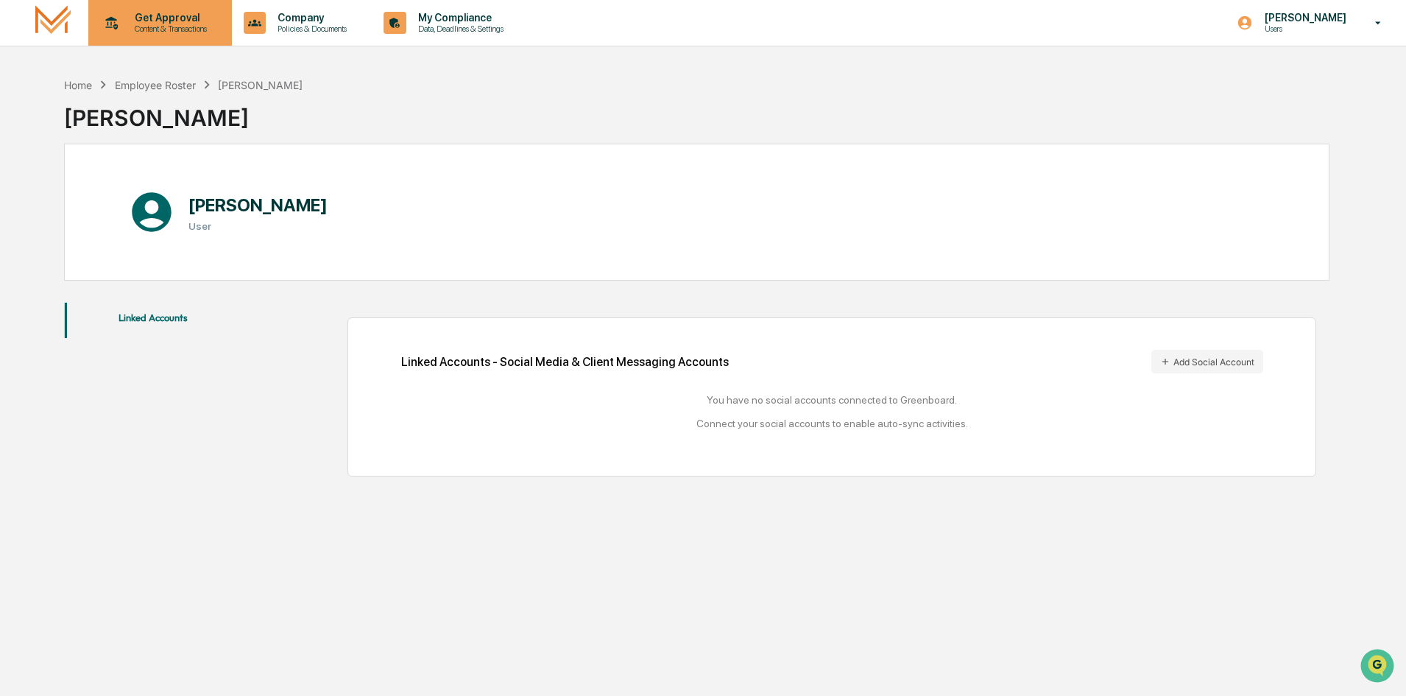
click at [183, 27] on p "Content & Transactions" at bounding box center [168, 29] width 91 height 10
